Goal: Task Accomplishment & Management: Complete application form

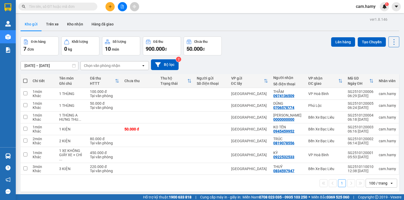
click at [74, 7] on input "text" at bounding box center [60, 7] width 62 height 6
type input "4"
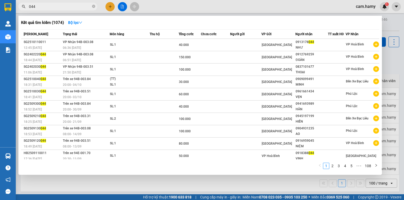
type input "044"
click at [109, 8] on div at bounding box center [202, 100] width 404 height 200
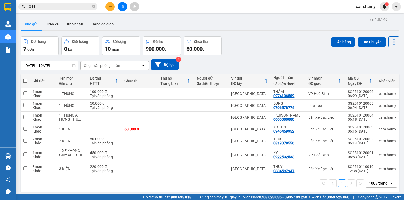
click at [109, 9] on button at bounding box center [109, 6] width 9 height 9
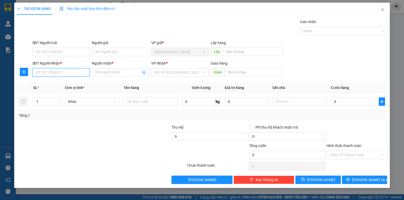
click at [84, 71] on input "SĐT Người Nhận *" at bounding box center [60, 72] width 57 height 8
click at [61, 84] on div "0913178044 - NHƯ" at bounding box center [61, 83] width 51 height 6
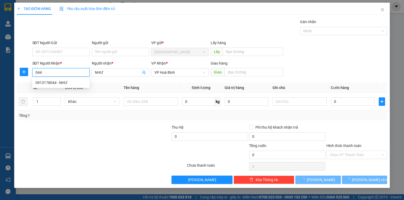
type input "0913178044"
type input "NHƯ"
type input "40.000"
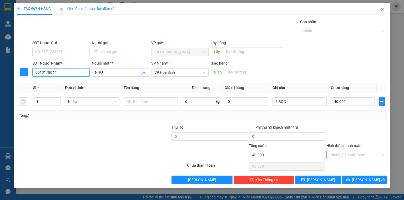
type input "0913178044"
click at [347, 153] on input "Hình thức thanh toán" at bounding box center [355, 155] width 51 height 8
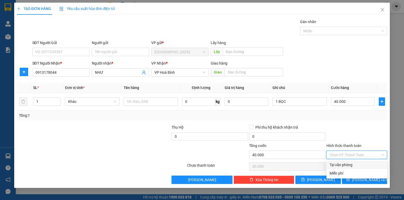
click at [343, 164] on div "Tại văn phòng" at bounding box center [357, 165] width 54 height 6
type input "0"
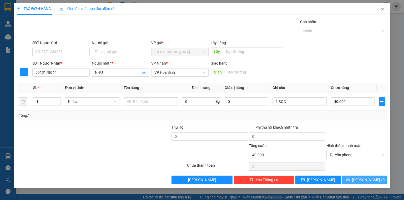
click at [359, 179] on button "[PERSON_NAME] và In" at bounding box center [365, 180] width 46 height 8
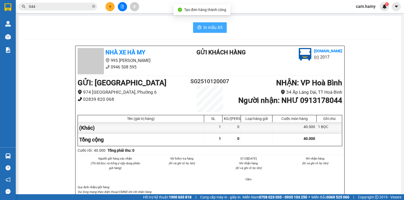
drag, startPoint x: 206, startPoint y: 29, endPoint x: 217, endPoint y: 30, distance: 10.9
click at [206, 29] on span "In mẫu A5" at bounding box center [213, 27] width 19 height 7
click at [216, 30] on span "In mẫu A5" at bounding box center [213, 27] width 19 height 7
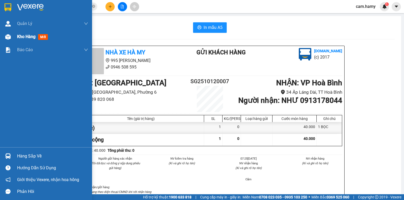
click at [29, 37] on span "Kho hàng" at bounding box center [26, 36] width 18 height 5
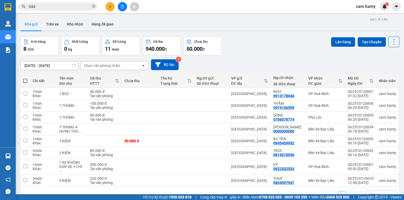
scroll to position [21, 0]
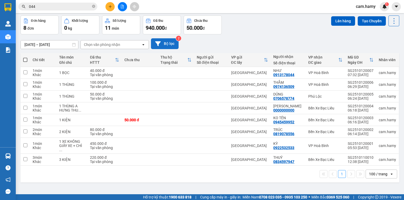
click at [172, 39] on button "Bộ lọc" at bounding box center [165, 43] width 28 height 11
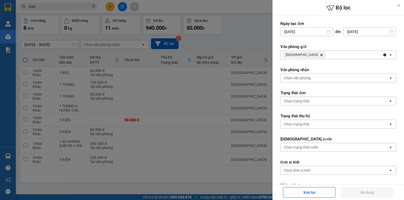
click at [155, 103] on div at bounding box center [202, 100] width 404 height 200
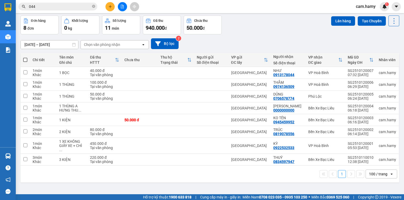
scroll to position [0, 0]
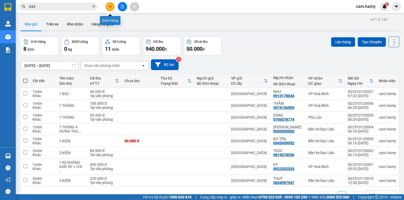
click at [109, 5] on icon "plus" at bounding box center [110, 7] width 4 height 4
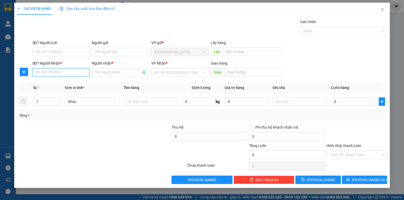
click at [75, 72] on input "SĐT Người Nhận *" at bounding box center [60, 72] width 57 height 8
click at [71, 73] on input "SĐT Người Nhận *" at bounding box center [60, 72] width 57 height 8
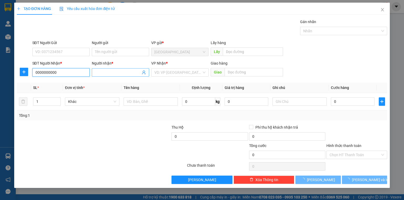
type input "0000000000"
click at [105, 73] on input "Người nhận *" at bounding box center [118, 73] width 46 height 6
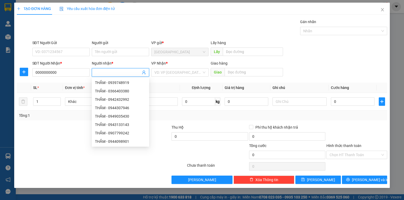
click at [107, 72] on input "Người nhận *" at bounding box center [118, 73] width 46 height 6
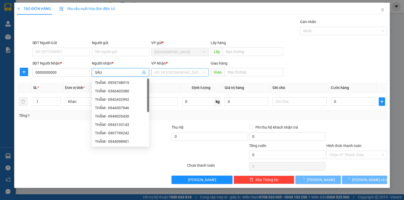
type input "SÂU"
click at [162, 74] on input "search" at bounding box center [177, 73] width 47 height 8
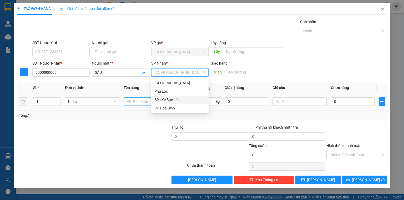
click at [170, 99] on div "Bến Xe Bạc Liêu" at bounding box center [179, 100] width 51 height 6
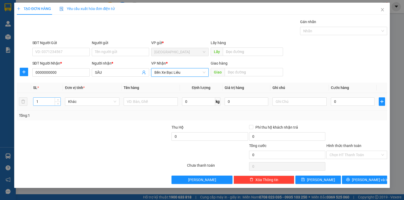
click at [38, 103] on input "1" at bounding box center [46, 102] width 27 height 8
type input "2"
click at [296, 103] on input "text" at bounding box center [299, 102] width 54 height 8
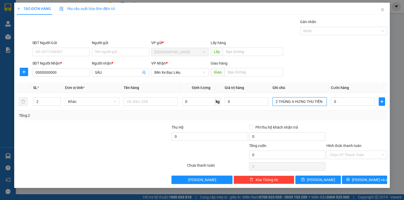
type input "2 THÙNG A HƯNG THU TIỀN"
click at [330, 111] on div "Tổng: 2" at bounding box center [202, 116] width 370 height 10
click at [362, 181] on span "[PERSON_NAME] và In" at bounding box center [370, 180] width 37 height 6
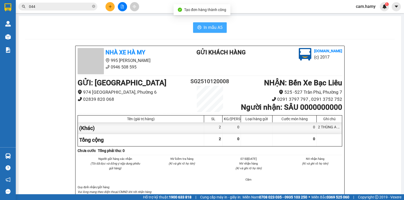
click at [210, 26] on span "In mẫu A5" at bounding box center [213, 27] width 19 height 7
click at [109, 7] on icon "plus" at bounding box center [110, 7] width 4 height 4
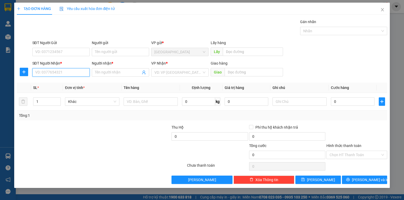
click at [56, 69] on input "SĐT Người Nhận *" at bounding box center [60, 72] width 57 height 8
type input "0949549699"
click at [107, 73] on input "Người nhận *" at bounding box center [118, 73] width 46 height 6
drag, startPoint x: 357, startPoint y: 35, endPoint x: 332, endPoint y: 59, distance: 35.2
click at [357, 35] on div "Nhãn" at bounding box center [343, 31] width 87 height 8
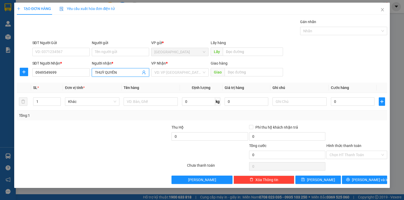
type input "THUỲ QUYÊN"
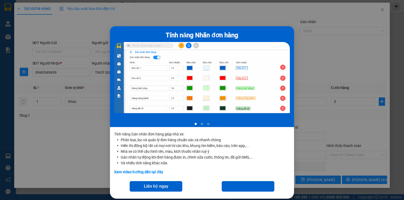
click at [330, 52] on div "Tính năng Nhãn đơn hàng 1 of 3 Tính năng Gán nhãn đơn hàng giúp nhà xe: Phân lo…" at bounding box center [202, 100] width 404 height 200
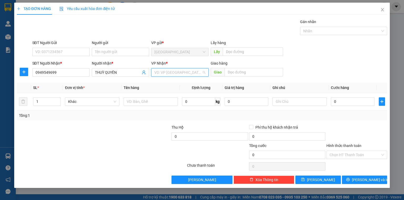
click at [189, 76] on input "search" at bounding box center [177, 73] width 47 height 8
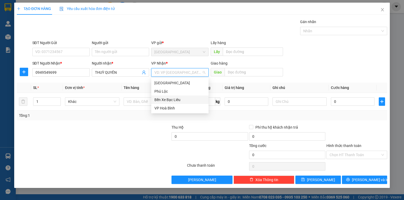
click at [179, 101] on div "Bến Xe Bạc Liêu" at bounding box center [179, 100] width 51 height 6
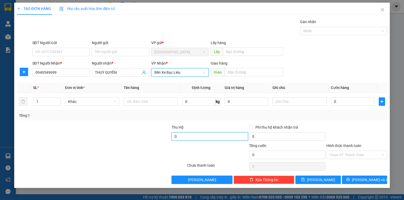
click at [198, 138] on input "0" at bounding box center [209, 137] width 76 height 8
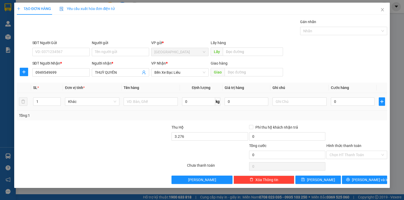
type input "3.276.000"
drag, startPoint x: 240, startPoint y: 113, endPoint x: 272, endPoint y: 112, distance: 31.6
click at [241, 113] on div "Tổng: 1" at bounding box center [202, 116] width 366 height 6
click at [302, 101] on input "text" at bounding box center [299, 102] width 54 height 8
type input "1 THÙNG"
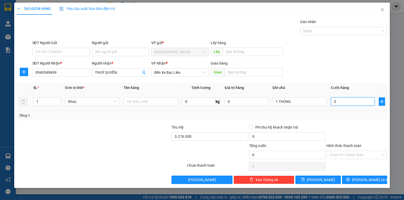
click at [337, 105] on input "0" at bounding box center [353, 102] width 44 height 8
click at [341, 103] on input "0" at bounding box center [353, 102] width 44 height 8
click at [325, 122] on div "Transit Pickup Surcharge Ids Transit Deliver Surcharge Ids Transit Deliver Surc…" at bounding box center [202, 101] width 370 height 165
click at [382, 9] on icon "close" at bounding box center [382, 10] width 4 height 4
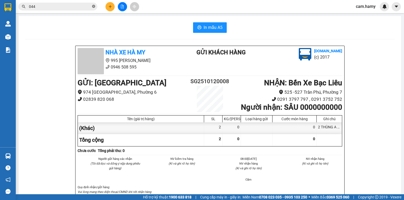
click at [94, 7] on icon "close-circle" at bounding box center [93, 6] width 3 height 3
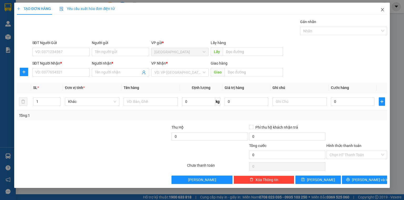
click at [381, 10] on icon "close" at bounding box center [382, 10] width 4 height 4
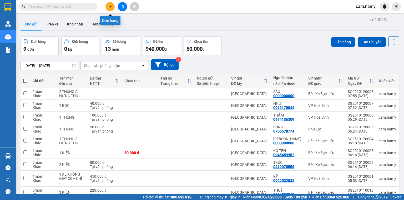
click at [112, 4] on button at bounding box center [109, 6] width 9 height 9
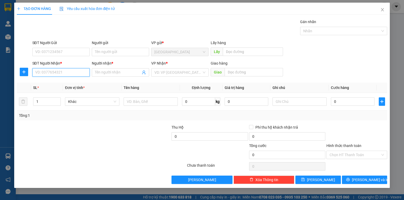
click at [62, 72] on input "SĐT Người Nhận *" at bounding box center [60, 72] width 57 height 8
click at [65, 81] on div "0915618563 - ĐẠT" at bounding box center [61, 83] width 51 height 6
type input "0915618563"
type input "ĐẠT"
type input "40.000"
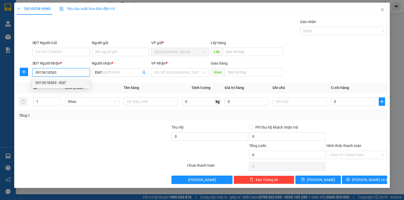
type input "40.000"
type input "0915618563"
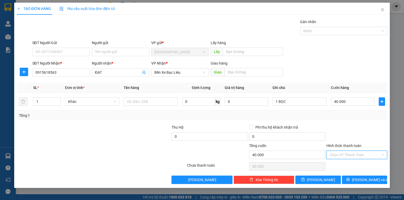
click at [359, 152] on input "Hình thức thanh toán" at bounding box center [355, 155] width 51 height 8
click at [351, 166] on div "Tại văn phòng" at bounding box center [357, 165] width 54 height 6
type input "0"
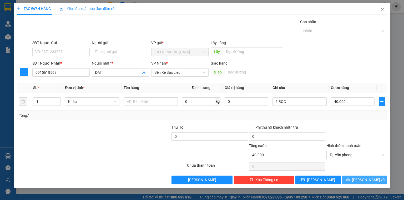
click at [364, 177] on span "[PERSON_NAME] và In" at bounding box center [370, 180] width 37 height 6
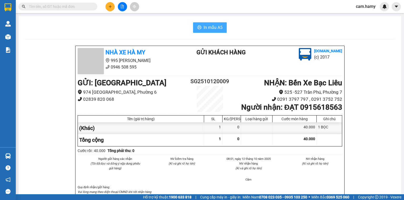
click at [203, 22] on button "In mẫu A5" at bounding box center [210, 27] width 34 height 11
click at [204, 25] on span "In mẫu A5" at bounding box center [213, 27] width 19 height 7
click at [109, 6] on icon "plus" at bounding box center [110, 7] width 4 height 4
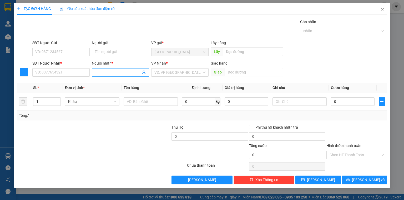
click at [99, 71] on input "Người nhận *" at bounding box center [118, 73] width 46 height 6
type input "THAO"
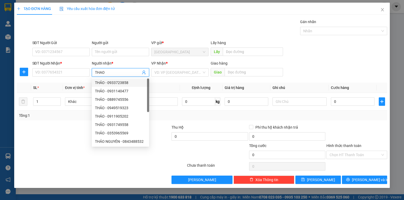
click at [107, 82] on div "THẢO - 0933723858" at bounding box center [120, 83] width 51 height 6
type input "0933723858"
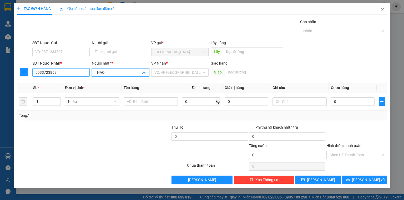
type input "THẢO"
click at [64, 73] on input "0933723858" at bounding box center [60, 72] width 57 height 8
type input "0"
click at [70, 72] on input "SĐT Người Nhận *" at bounding box center [60, 72] width 57 height 8
type input "0364261403"
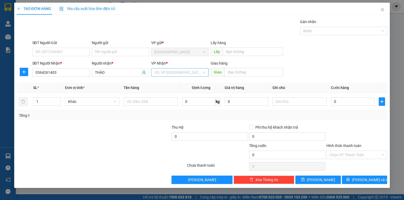
click at [163, 74] on input "search" at bounding box center [177, 73] width 47 height 8
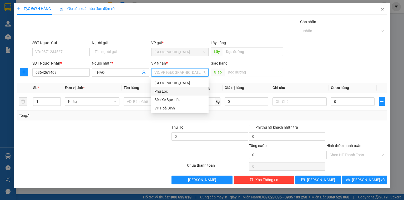
click at [168, 91] on div "Phú Lộc" at bounding box center [179, 92] width 51 height 6
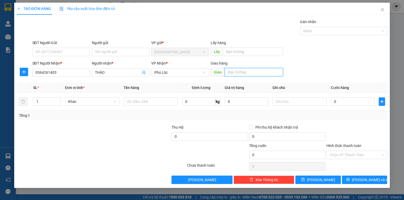
click at [229, 73] on input "text" at bounding box center [254, 72] width 58 height 8
type input "PHƯƠNG ANH"
click at [291, 102] on input "text" at bounding box center [299, 102] width 54 height 8
type input "1"
click at [277, 103] on input "text" at bounding box center [299, 102] width 54 height 8
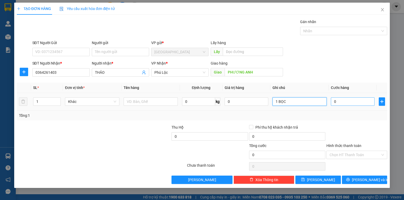
type input "1 BỌC"
click at [347, 102] on input "0" at bounding box center [353, 102] width 44 height 8
type input "6"
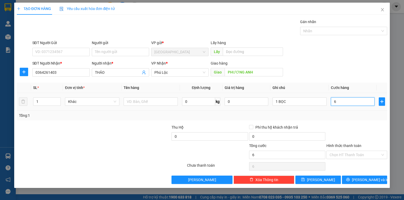
type input "60"
type input "60.000"
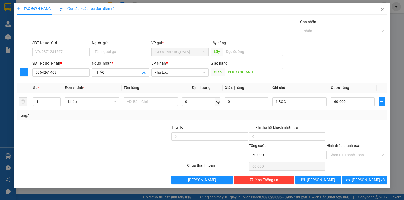
click at [332, 128] on div at bounding box center [357, 134] width 62 height 18
click at [345, 145] on label "Hình thức thanh toán" at bounding box center [343, 146] width 35 height 4
click at [345, 151] on input "Hình thức thanh toán" at bounding box center [355, 155] width 51 height 8
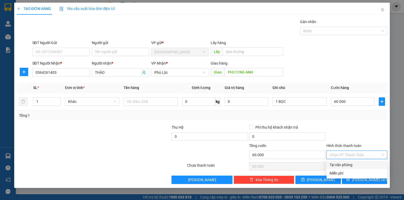
click at [343, 164] on div "Tại văn phòng" at bounding box center [357, 165] width 54 height 6
type input "0"
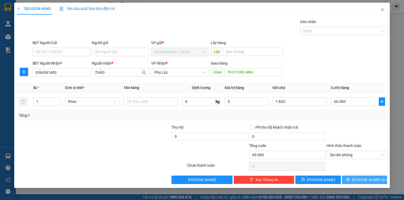
click at [348, 180] on button "[PERSON_NAME] và In" at bounding box center [365, 180] width 46 height 8
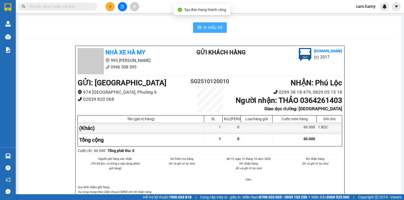
click at [212, 26] on span "In mẫu A5" at bounding box center [213, 27] width 19 height 7
